Goal: Task Accomplishment & Management: Manage account settings

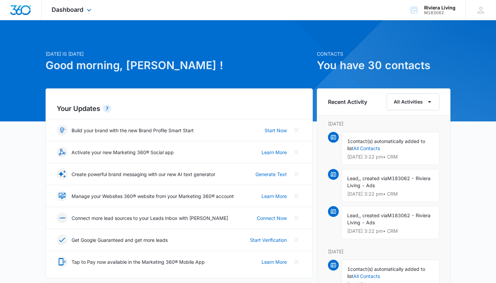
click at [85, 12] on icon at bounding box center [89, 10] width 8 height 8
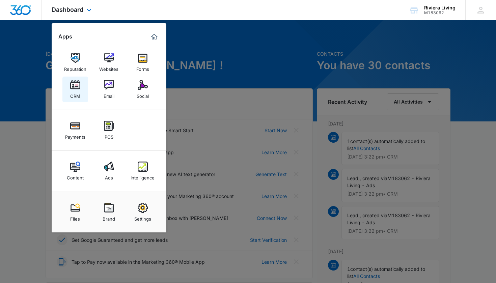
click at [77, 85] on img at bounding box center [75, 85] width 10 height 10
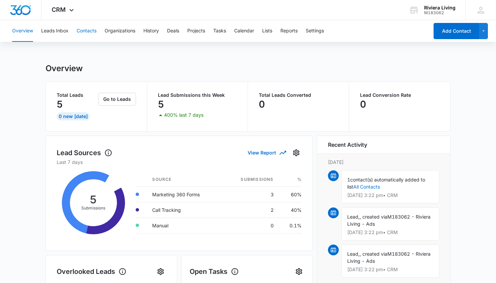
click at [85, 34] on button "Contacts" at bounding box center [87, 31] width 20 height 22
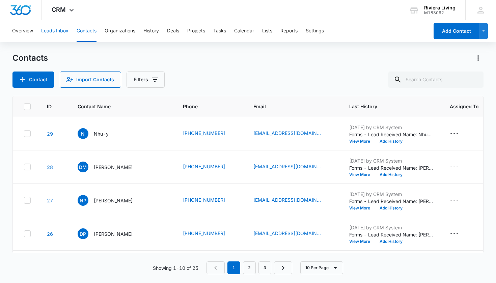
click at [55, 36] on button "Leads Inbox" at bounding box center [54, 31] width 27 height 22
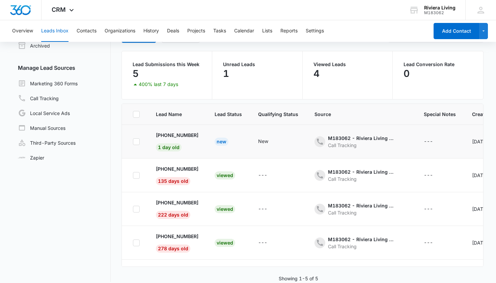
click at [206, 148] on td "+1 (408) 310-3183 1 day old" at bounding box center [177, 142] width 59 height 34
click at [196, 138] on p "[PHONE_NUMBER]" at bounding box center [177, 135] width 43 height 7
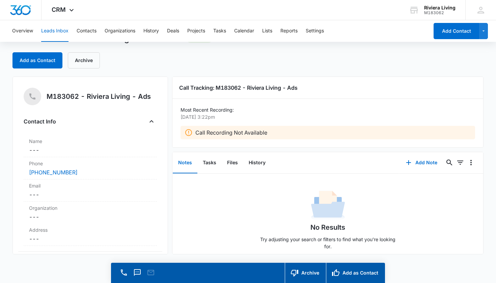
scroll to position [19, 0]
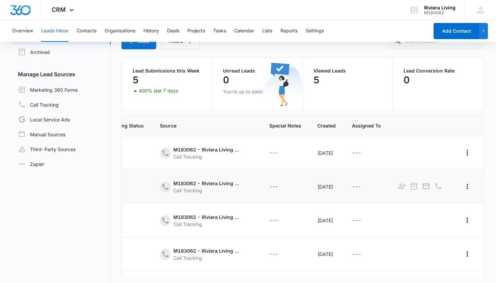
scroll to position [0, 169]
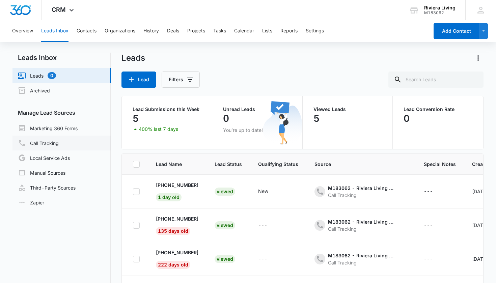
click at [57, 145] on link "Call Tracking" at bounding box center [38, 143] width 41 height 8
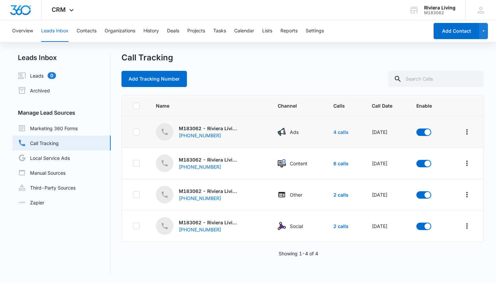
click at [334, 133] on link "4 calls" at bounding box center [340, 132] width 15 height 6
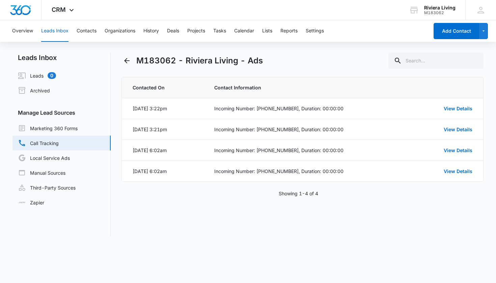
click at [59, 142] on link "Call Tracking" at bounding box center [38, 143] width 41 height 8
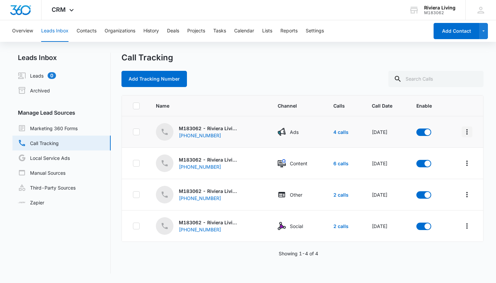
click at [469, 133] on icon "Overflow Menu" at bounding box center [467, 132] width 8 height 8
click at [444, 162] on div "Field Mapping" at bounding box center [437, 161] width 38 height 5
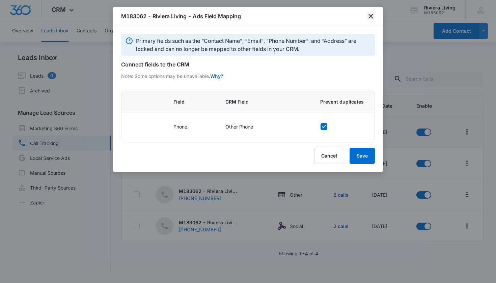
click at [371, 13] on icon "close" at bounding box center [371, 16] width 8 height 8
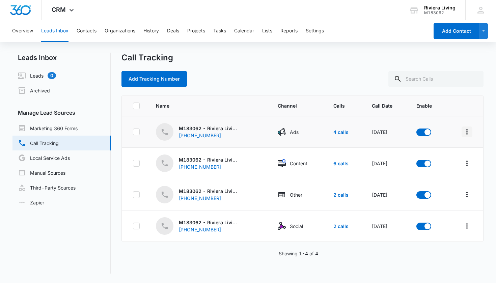
click at [467, 132] on icon "Overflow Menu" at bounding box center [466, 131] width 1 height 5
click at [443, 162] on div "Field Mapping" at bounding box center [437, 161] width 38 height 5
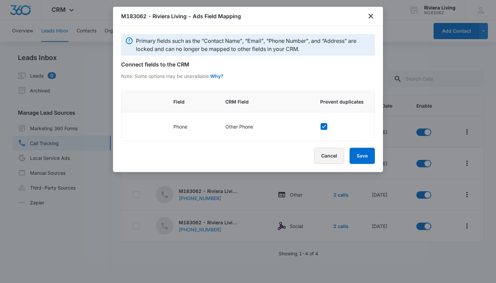
click at [329, 155] on button "Cancel" at bounding box center [329, 156] width 30 height 16
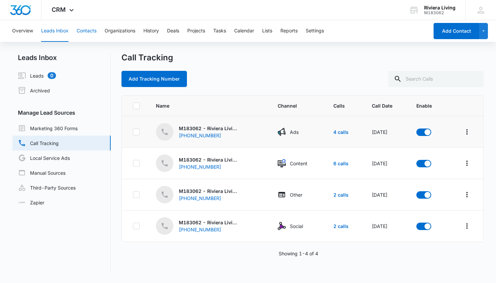
click at [95, 34] on button "Contacts" at bounding box center [87, 31] width 20 height 22
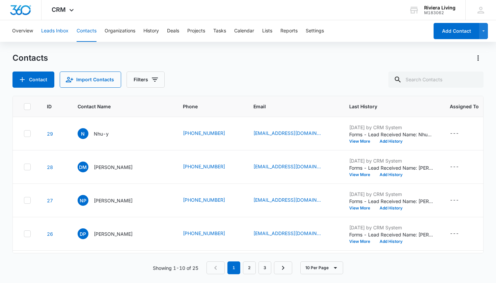
click at [67, 37] on button "Leads Inbox" at bounding box center [54, 31] width 27 height 22
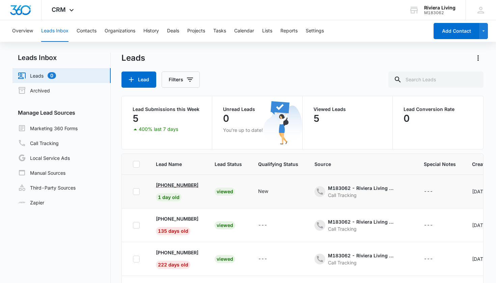
click at [195, 184] on p "+1 (408) 310-3183" at bounding box center [177, 185] width 43 height 7
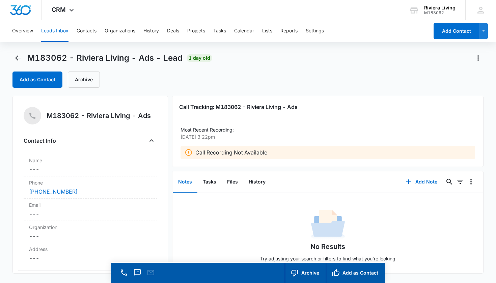
click at [199, 153] on p "Call Recording Not Available" at bounding box center [231, 152] width 72 height 8
click at [190, 153] on icon at bounding box center [189, 152] width 8 height 8
click at [307, 29] on div "Overview Leads Inbox Contacts Organizations History Deals Projects Tasks Calend…" at bounding box center [218, 31] width 421 height 22
click at [316, 31] on button "Settings" at bounding box center [315, 31] width 18 height 22
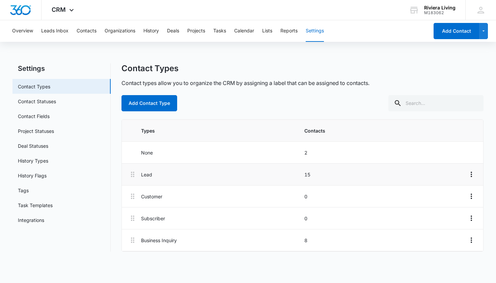
click at [148, 176] on p "Lead" at bounding box center [220, 174] width 159 height 7
click at [307, 173] on p "15" at bounding box center [383, 174] width 159 height 7
click at [56, 101] on link "Contact Statuses" at bounding box center [37, 101] width 38 height 7
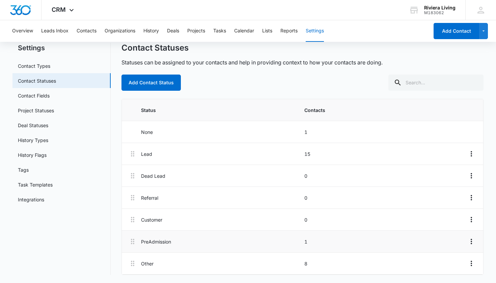
scroll to position [21, 0]
click at [161, 243] on p "PreAdmission" at bounding box center [220, 241] width 159 height 7
click at [149, 266] on p "Other" at bounding box center [220, 263] width 159 height 7
click at [45, 96] on link "Contact Fields" at bounding box center [34, 95] width 32 height 7
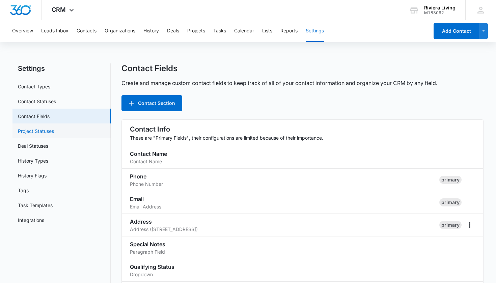
click at [54, 133] on link "Project Statuses" at bounding box center [36, 131] width 36 height 7
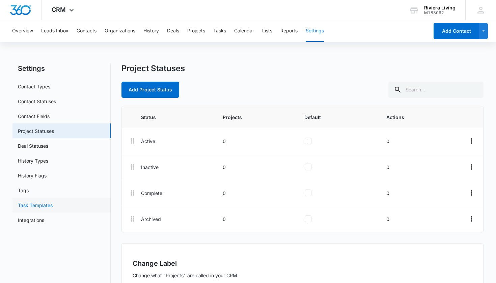
click at [49, 206] on link "Task Templates" at bounding box center [35, 205] width 35 height 7
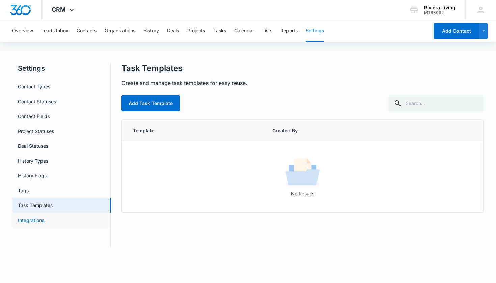
click at [44, 221] on link "Integrations" at bounding box center [31, 220] width 26 height 7
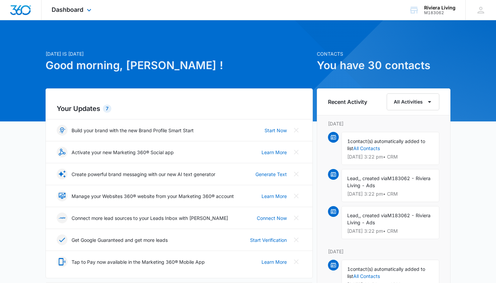
click at [19, 7] on img "Dashboard" at bounding box center [21, 10] width 22 height 10
click at [31, 12] on img "Dashboard" at bounding box center [21, 10] width 22 height 10
click at [27, 14] on img "Dashboard" at bounding box center [21, 10] width 22 height 10
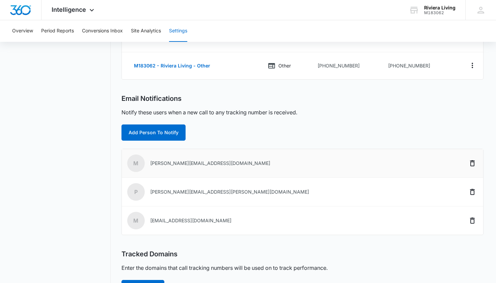
scroll to position [156, 0]
click at [474, 223] on icon "Delete" at bounding box center [472, 221] width 5 height 6
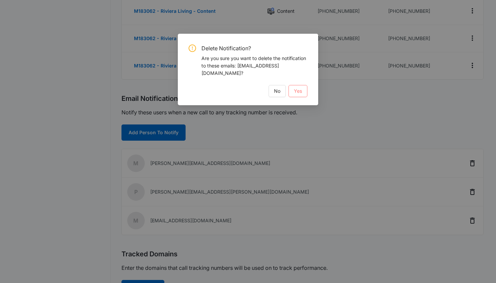
click at [297, 87] on span "Yes" at bounding box center [298, 90] width 8 height 7
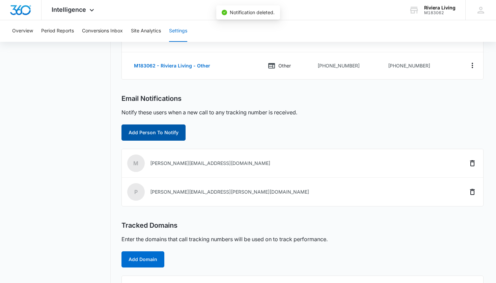
click at [153, 130] on button "Add Person To Notify" at bounding box center [153, 133] width 64 height 16
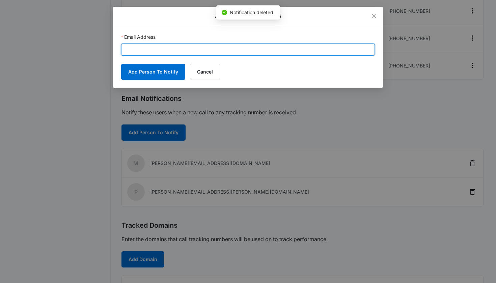
click at [155, 52] on input "Email Address" at bounding box center [248, 50] width 254 height 12
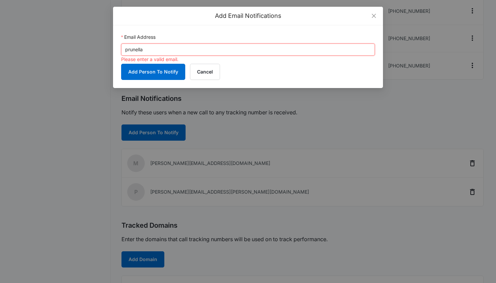
drag, startPoint x: 154, startPoint y: 48, endPoint x: 64, endPoint y: 45, distance: 90.1
click at [64, 45] on div "Add Email Notifications Email Address prunella Please enter a valid email. Add …" at bounding box center [248, 141] width 496 height 283
paste input "c@rivieraliving.com"
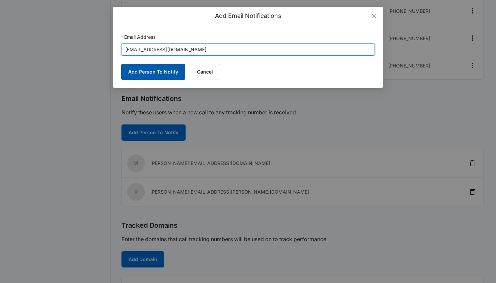
type input "prunellac@rivieraliving.com"
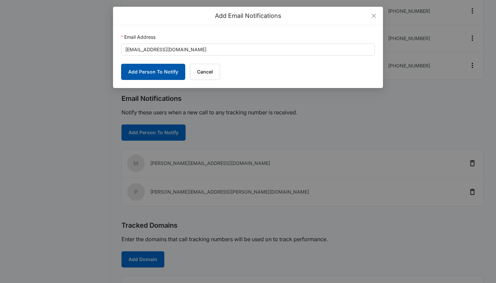
click at [154, 70] on button "Add Person To Notify" at bounding box center [153, 72] width 64 height 16
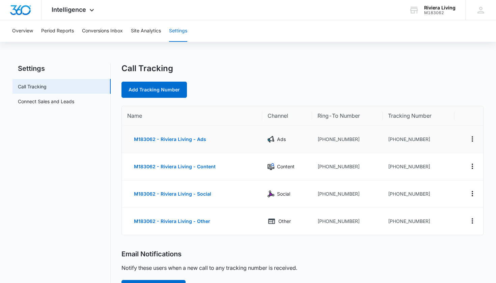
scroll to position [0, 0]
click at [161, 139] on button "M183062 - Riviera Living - Ads" at bounding box center [170, 139] width 86 height 16
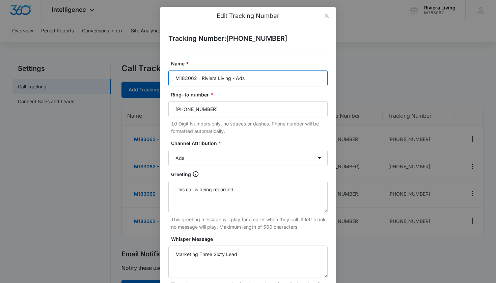
click at [210, 76] on input "M183062 - Riviera Living - Ads" at bounding box center [247, 78] width 159 height 16
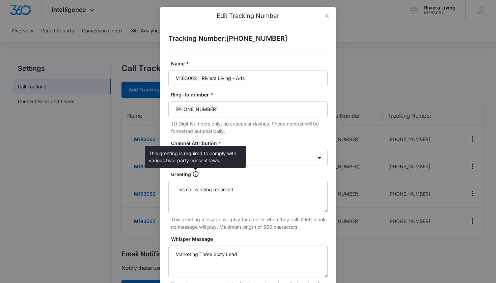
click at [195, 174] on icon at bounding box center [196, 174] width 6 height 6
click at [195, 181] on textarea "This call is being recorded." at bounding box center [247, 197] width 159 height 32
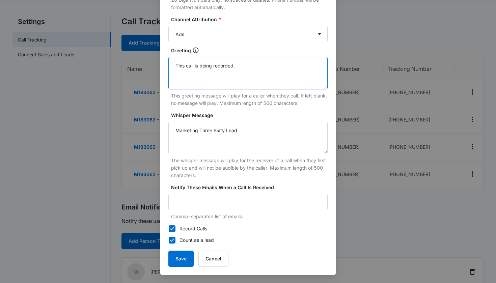
scroll to position [47, 0]
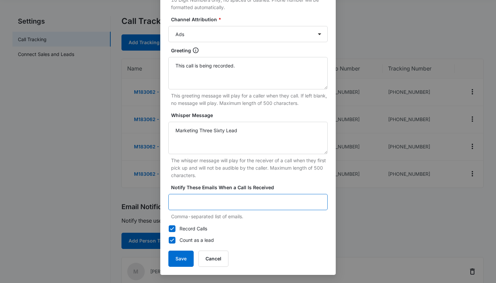
click at [201, 201] on input "Notify These Emails When a Call Is Received" at bounding box center [247, 202] width 159 height 16
paste input "prunellac@rivieraliving.com"
type input "prunellac@rivieraliving.com"
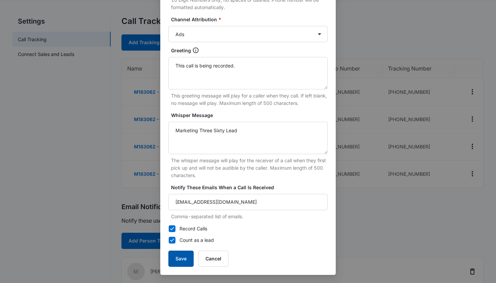
click at [185, 257] on button "Save" at bounding box center [180, 259] width 25 height 16
click at [185, 260] on button "Save" at bounding box center [180, 259] width 25 height 16
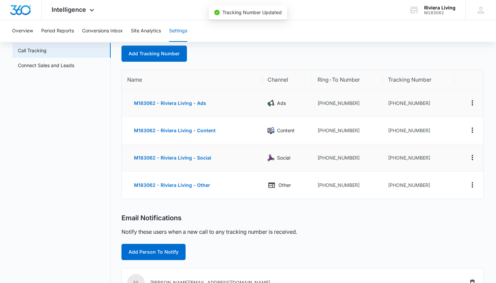
scroll to position [36, 0]
click at [187, 104] on button "M183062 - Riviera Living - Ads" at bounding box center [170, 103] width 86 height 16
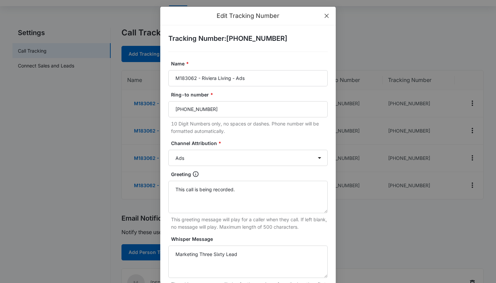
scroll to position [0, 0]
click at [325, 13] on span "Close" at bounding box center [327, 16] width 18 height 18
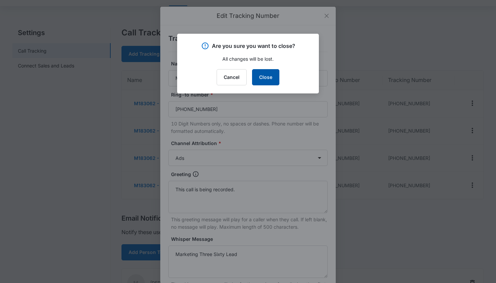
click at [259, 79] on button "Close" at bounding box center [265, 77] width 27 height 16
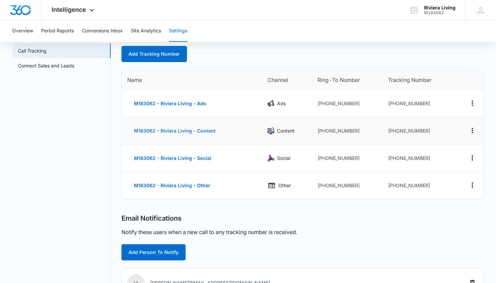
click at [197, 132] on button "M183062 - Riviera Living - Content" at bounding box center [174, 131] width 95 height 16
select select "CONTENT"
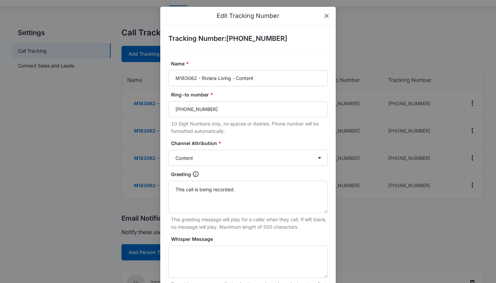
click at [323, 16] on span "Close" at bounding box center [327, 16] width 18 height 18
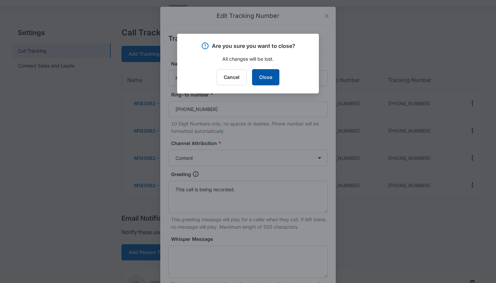
click at [260, 76] on button "Close" at bounding box center [265, 77] width 27 height 16
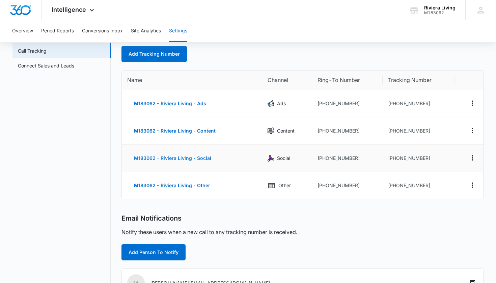
click at [175, 159] on button "M183062 - Riviera Living - Social" at bounding box center [172, 158] width 91 height 16
select select "SOCIAL"
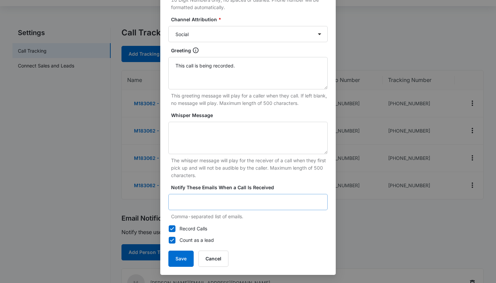
scroll to position [124, 0]
click at [191, 149] on textarea "Whisper Message" at bounding box center [247, 138] width 159 height 32
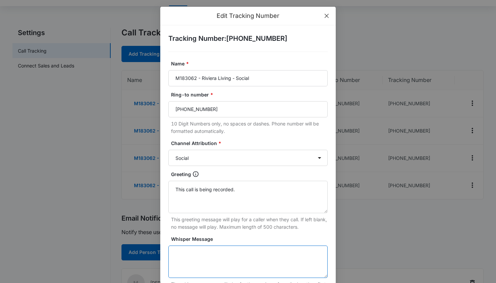
scroll to position [0, 0]
click at [326, 13] on icon "close" at bounding box center [326, 15] width 5 height 5
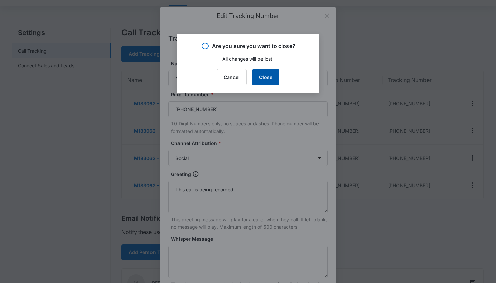
click at [267, 78] on button "Close" at bounding box center [265, 77] width 27 height 16
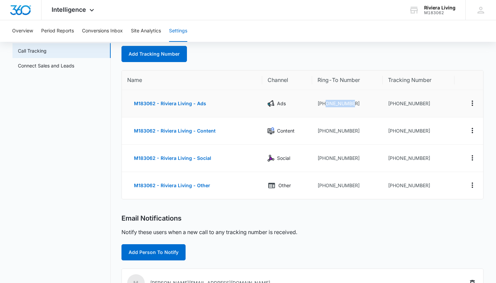
drag, startPoint x: 326, startPoint y: 104, endPoint x: 358, endPoint y: 104, distance: 32.1
click at [358, 104] on td "+14083852507" at bounding box center [347, 103] width 71 height 27
click at [354, 108] on td "+14083852507" at bounding box center [347, 103] width 71 height 27
drag, startPoint x: 321, startPoint y: 103, endPoint x: 361, endPoint y: 103, distance: 40.2
click at [361, 103] on td "+14083852507" at bounding box center [347, 103] width 71 height 27
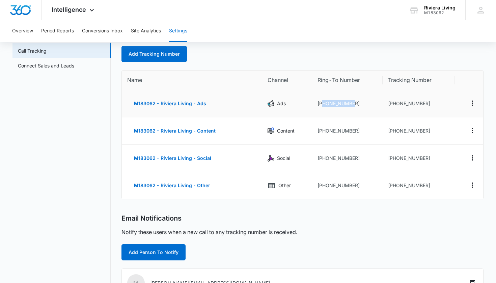
click at [361, 103] on td "+14083852507" at bounding box center [347, 103] width 71 height 27
click at [29, 30] on button "Overview" at bounding box center [22, 31] width 21 height 22
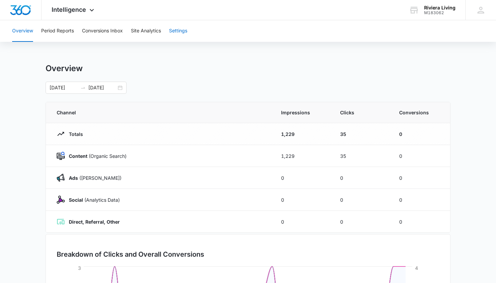
click at [182, 32] on button "Settings" at bounding box center [178, 31] width 18 height 22
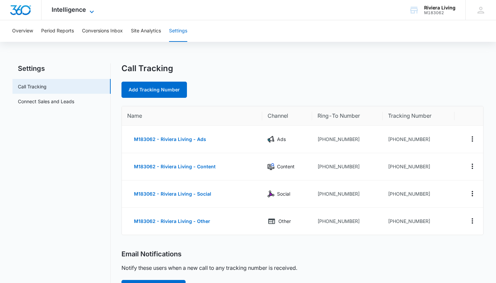
click at [80, 10] on span "Intelligence" at bounding box center [69, 9] width 34 height 7
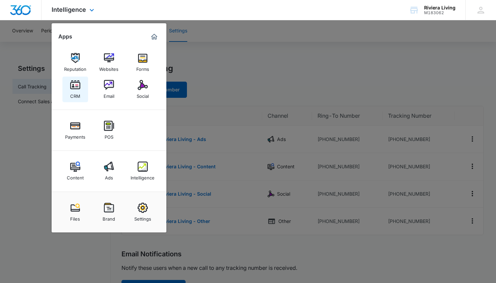
click at [76, 85] on img at bounding box center [75, 85] width 10 height 10
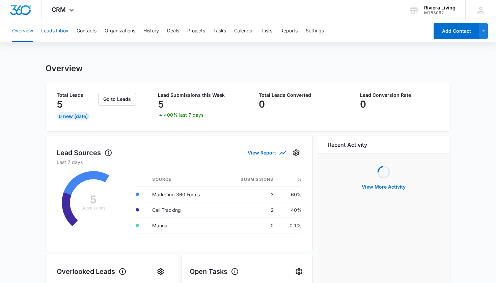
click at [63, 32] on button "Leads Inbox" at bounding box center [54, 31] width 27 height 22
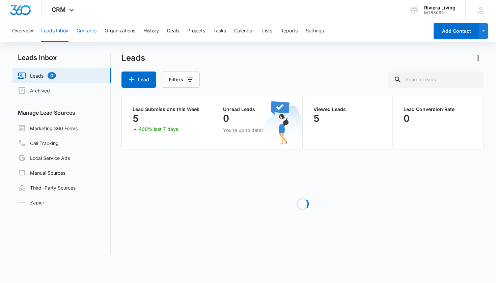
click at [82, 30] on button "Contacts" at bounding box center [87, 31] width 20 height 22
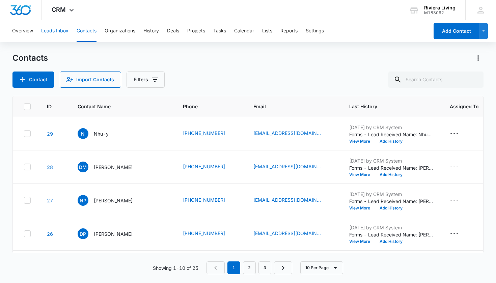
click at [53, 33] on button "Leads Inbox" at bounding box center [54, 31] width 27 height 22
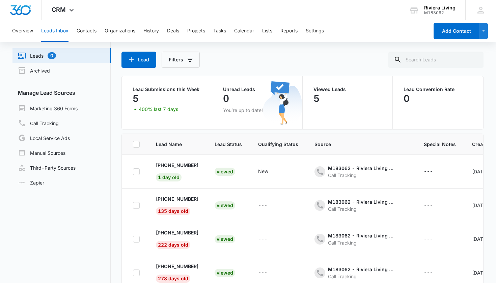
scroll to position [22, 0]
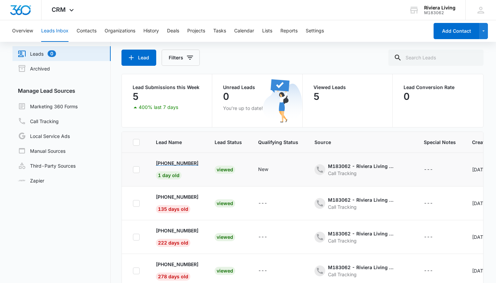
click at [197, 165] on p "+1 (408) 310-3183" at bounding box center [177, 163] width 43 height 7
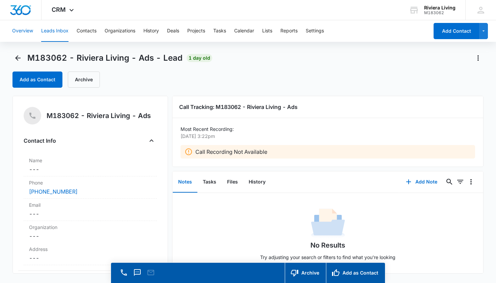
click at [33, 33] on button "Overview" at bounding box center [22, 31] width 21 height 22
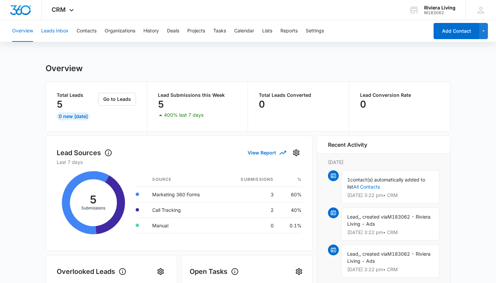
click at [64, 36] on button "Leads Inbox" at bounding box center [54, 31] width 27 height 22
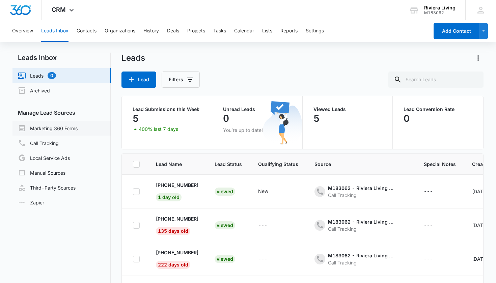
click at [66, 128] on link "Marketing 360 Forms" at bounding box center [48, 128] width 60 height 8
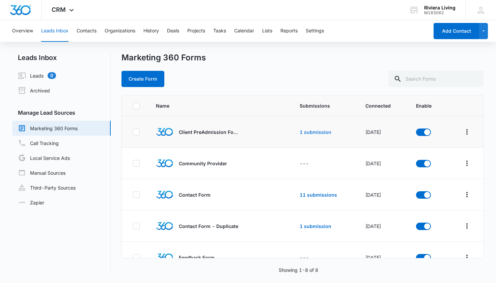
click at [312, 134] on link "1 submission" at bounding box center [316, 132] width 32 height 6
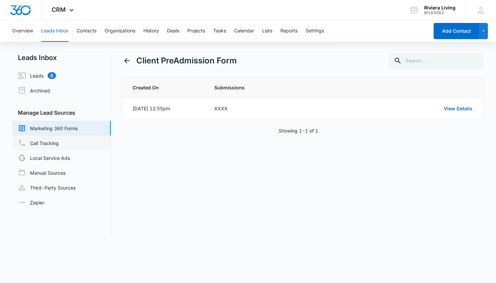
click at [59, 145] on link "Call Tracking" at bounding box center [38, 143] width 41 height 8
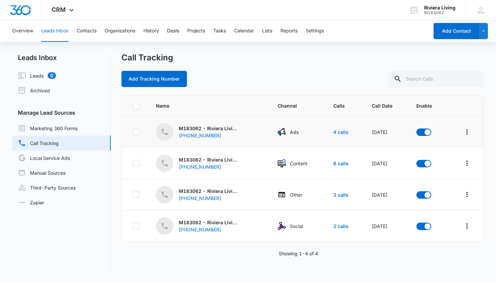
click at [336, 132] on link "4 calls" at bounding box center [340, 132] width 15 height 6
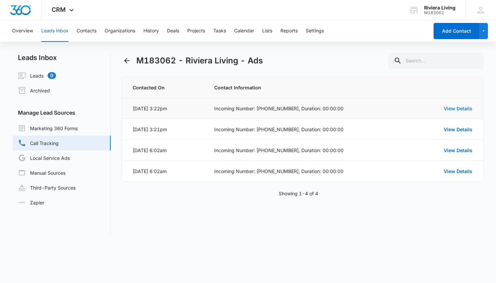
click at [462, 110] on link "View Details" at bounding box center [458, 109] width 29 height 6
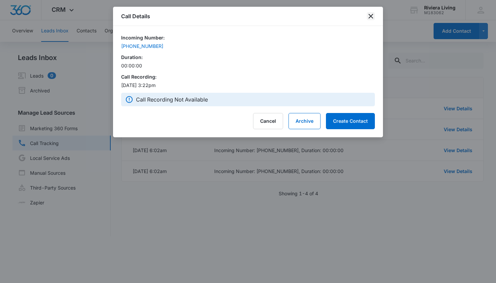
click at [369, 14] on icon "close" at bounding box center [370, 16] width 5 height 5
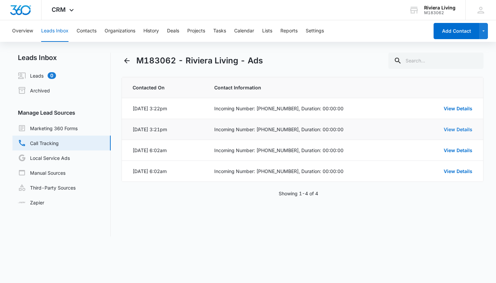
click at [455, 130] on link "View Details" at bounding box center [458, 130] width 29 height 6
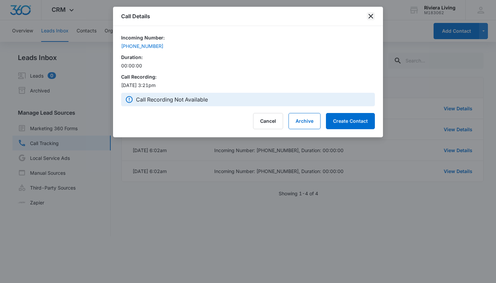
click at [369, 15] on icon "close" at bounding box center [370, 16] width 5 height 5
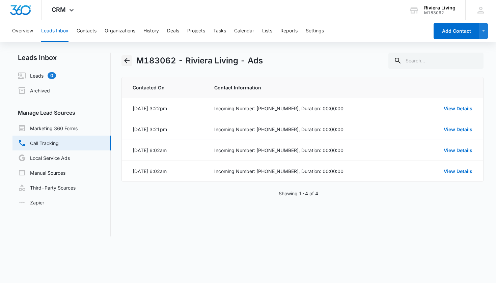
click at [130, 62] on icon "Back" at bounding box center [127, 61] width 8 height 8
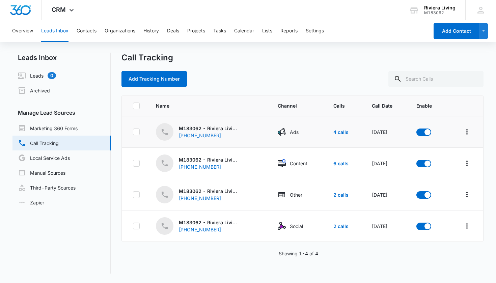
click at [196, 135] on div "(833) 285-1622" at bounding box center [206, 135] width 54 height 7
click at [85, 29] on button "Contacts" at bounding box center [87, 31] width 20 height 22
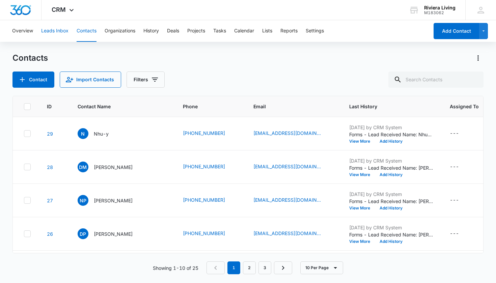
click at [59, 32] on button "Leads Inbox" at bounding box center [54, 31] width 27 height 22
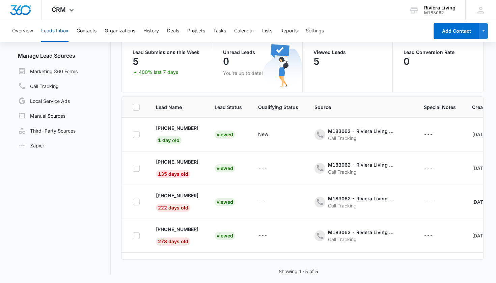
scroll to position [57, 0]
click at [192, 127] on p "+1 (408) 310-3183" at bounding box center [177, 128] width 43 height 7
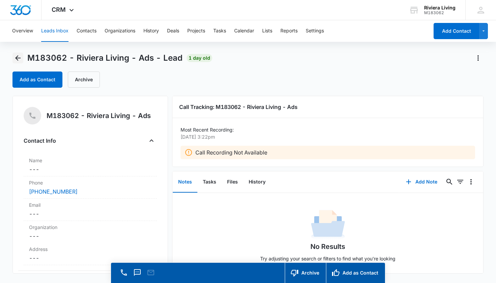
click at [19, 59] on icon "Back" at bounding box center [18, 58] width 8 height 8
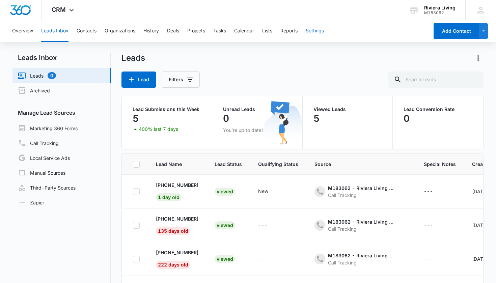
click at [314, 34] on button "Settings" at bounding box center [315, 31] width 18 height 22
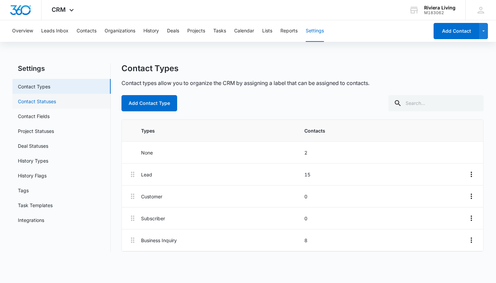
click at [56, 102] on link "Contact Statuses" at bounding box center [37, 101] width 38 height 7
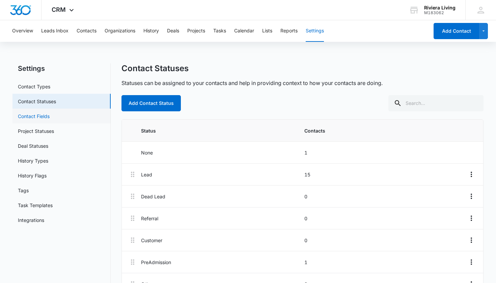
click at [50, 120] on link "Contact Fields" at bounding box center [34, 116] width 32 height 7
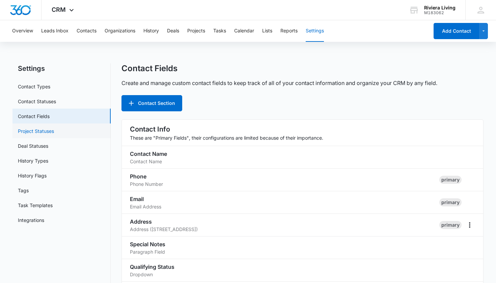
click at [46, 135] on link "Project Statuses" at bounding box center [36, 131] width 36 height 7
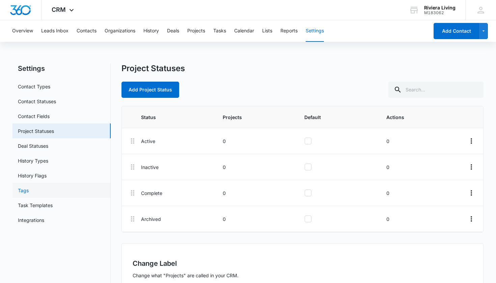
click at [29, 194] on link "Tags" at bounding box center [23, 190] width 11 height 7
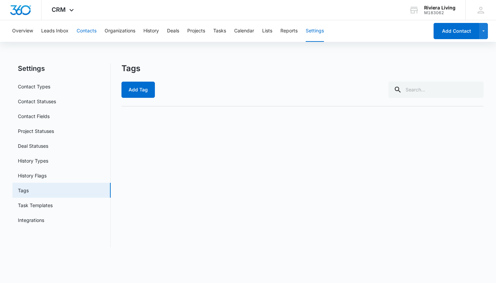
click at [84, 32] on button "Contacts" at bounding box center [87, 31] width 20 height 22
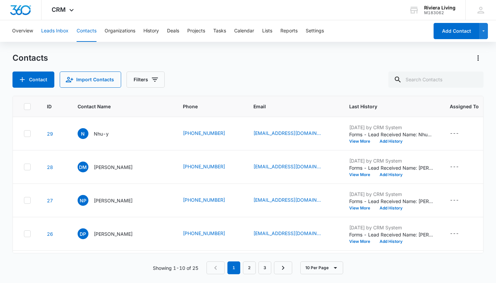
click at [61, 30] on button "Leads Inbox" at bounding box center [54, 31] width 27 height 22
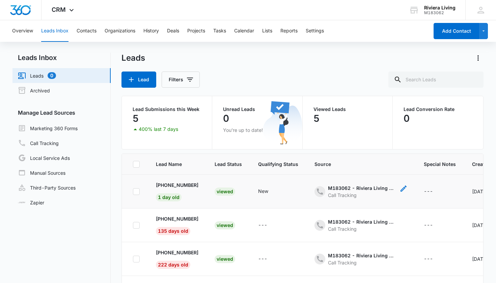
click at [404, 189] on icon "- - Select to Edit Field" at bounding box center [403, 189] width 8 height 8
click at [378, 154] on div at bounding box center [376, 151] width 11 height 11
click at [381, 110] on p "Viewed Leads" at bounding box center [347, 109] width 68 height 5
click at [314, 30] on button "Settings" at bounding box center [315, 31] width 18 height 22
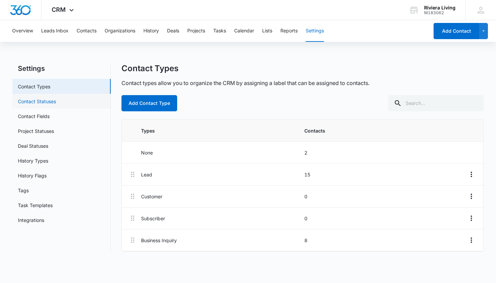
click at [49, 105] on link "Contact Statuses" at bounding box center [37, 101] width 38 height 7
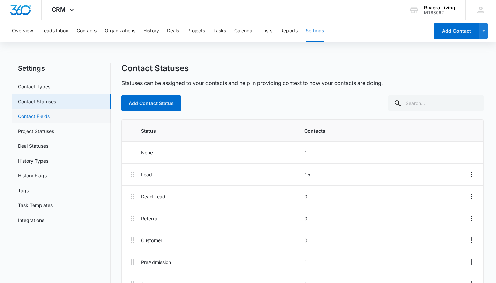
click at [47, 118] on link "Contact Fields" at bounding box center [34, 116] width 32 height 7
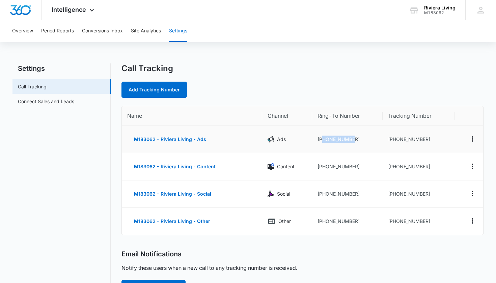
drag, startPoint x: 322, startPoint y: 140, endPoint x: 363, endPoint y: 140, distance: 41.2
click at [363, 140] on td "+14083852507" at bounding box center [347, 139] width 71 height 27
copy td "4083852507"
